Goal: Check status

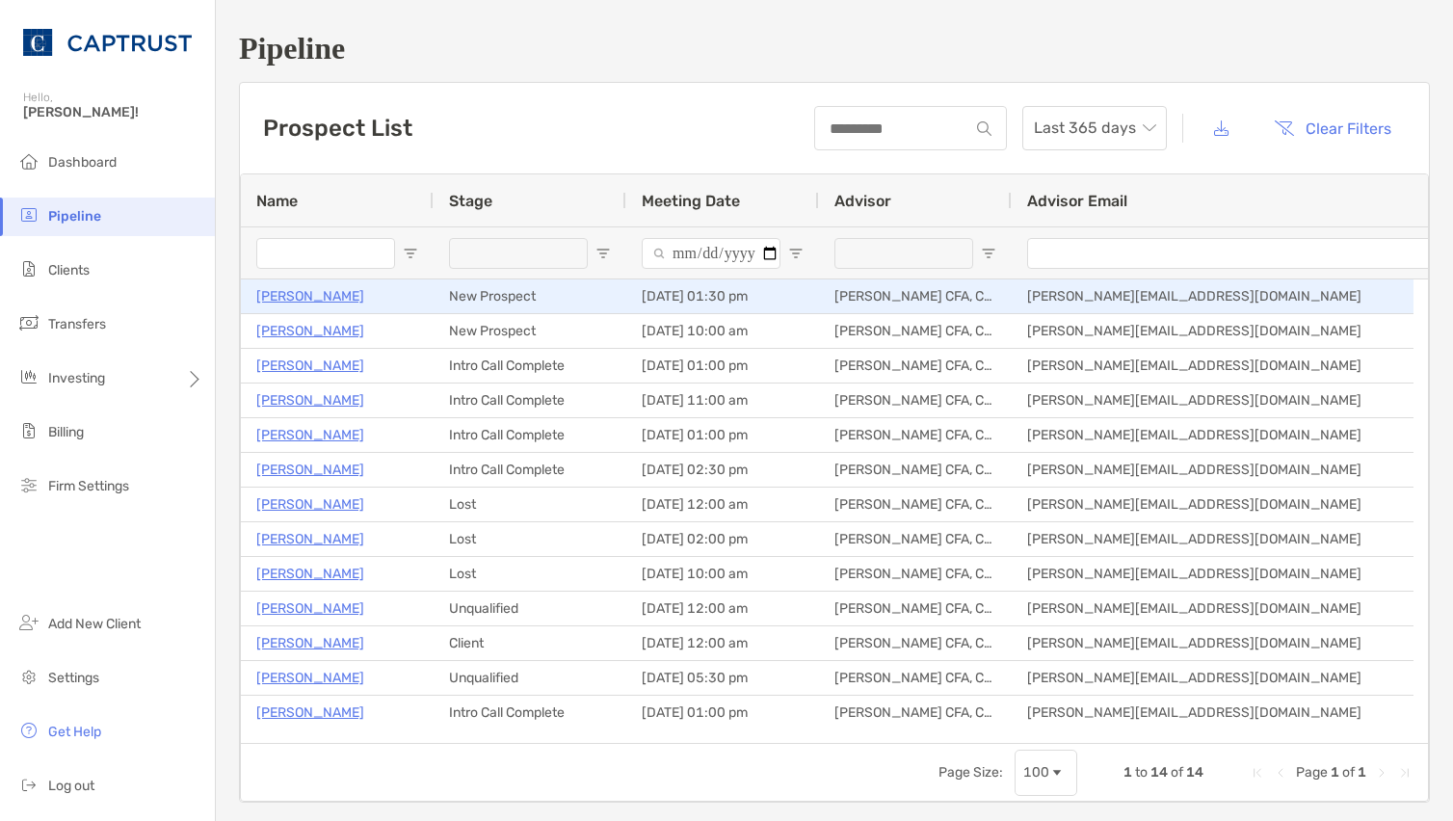
click at [315, 300] on p "[PERSON_NAME]" at bounding box center [310, 296] width 108 height 24
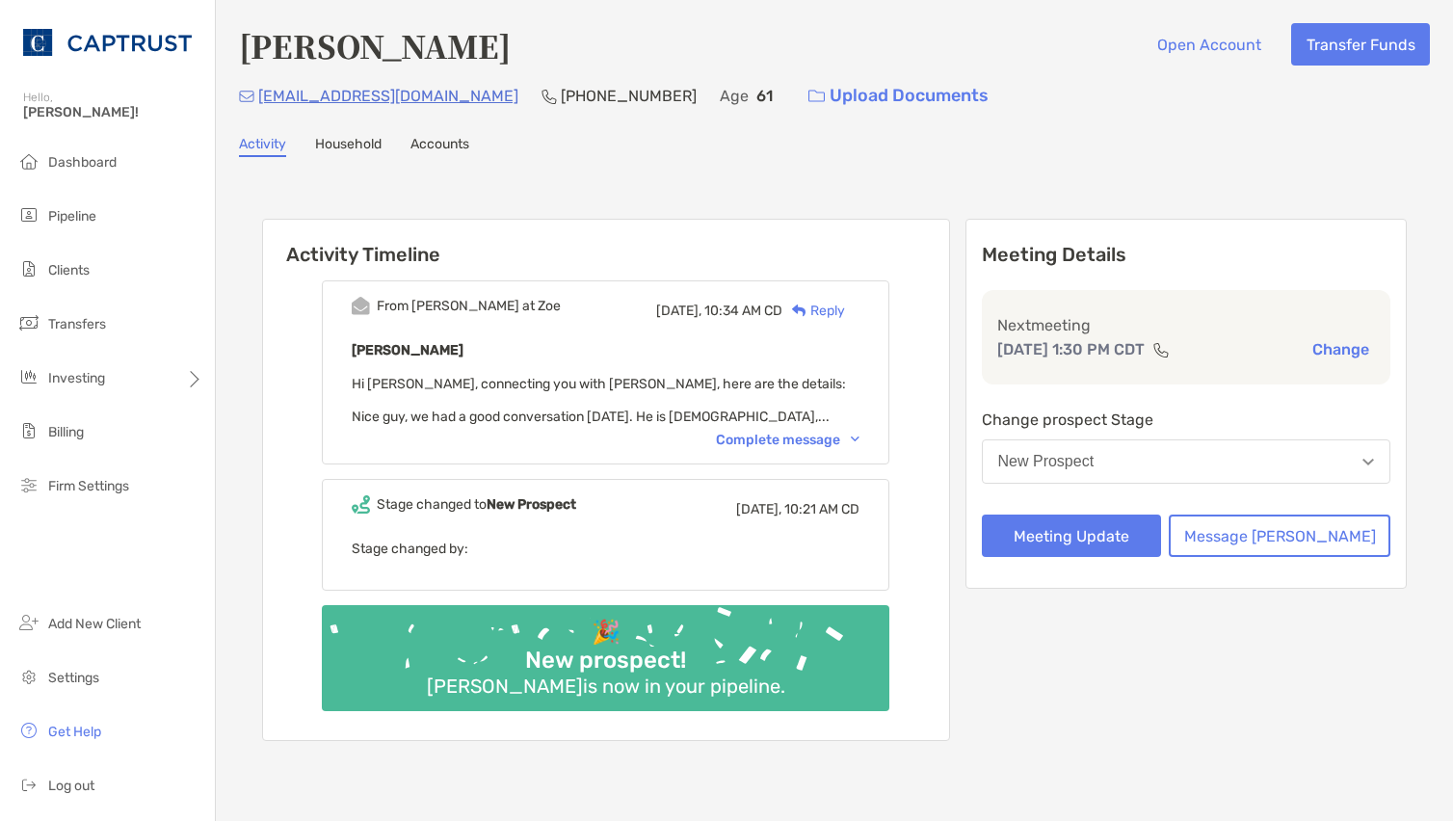
click at [768, 434] on div "Complete message" at bounding box center [788, 440] width 144 height 16
